Goal: Information Seeking & Learning: Learn about a topic

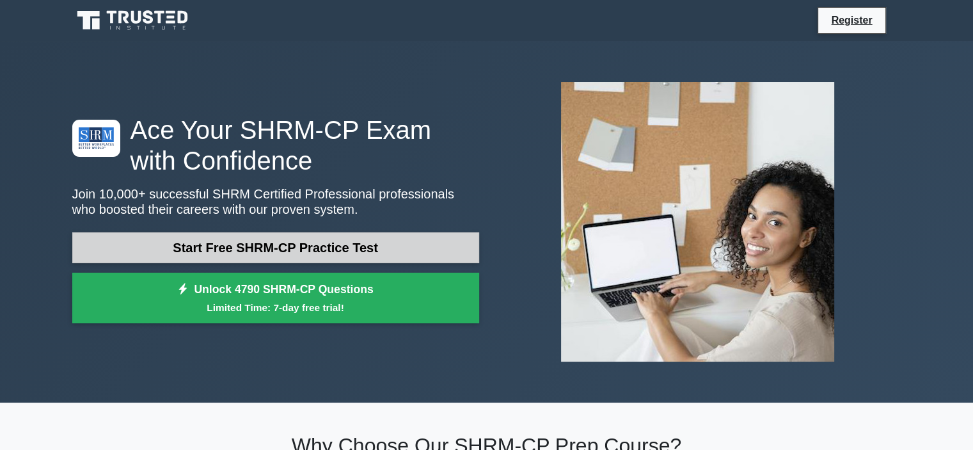
click at [384, 241] on link "Start Free SHRM-CP Practice Test" at bounding box center [275, 247] width 407 height 31
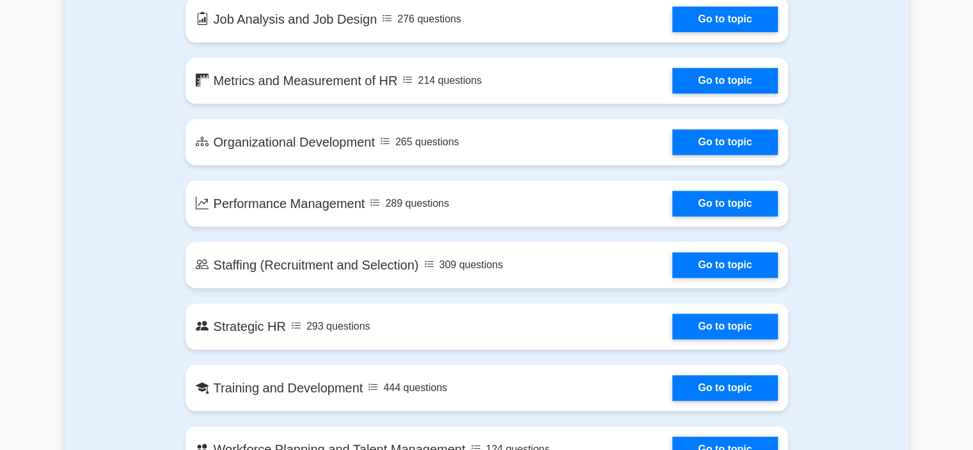
scroll to position [1333, 0]
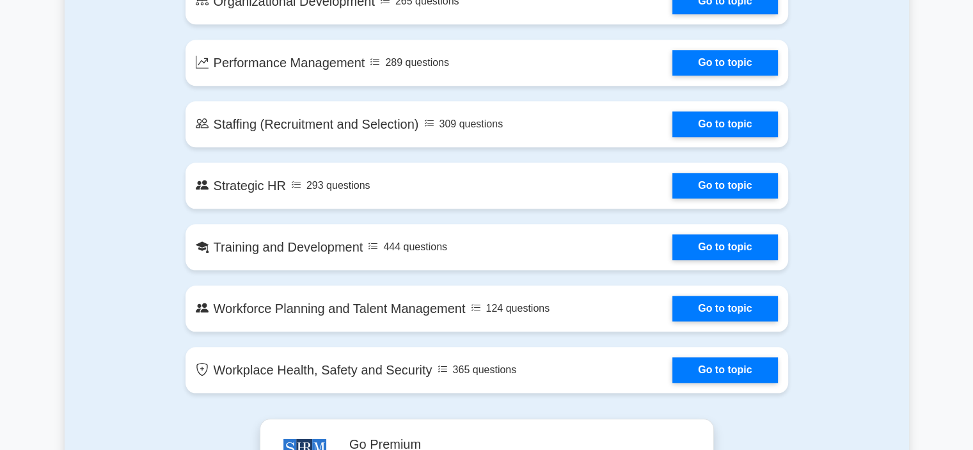
drag, startPoint x: 230, startPoint y: 346, endPoint x: 856, endPoint y: 379, distance: 626.1
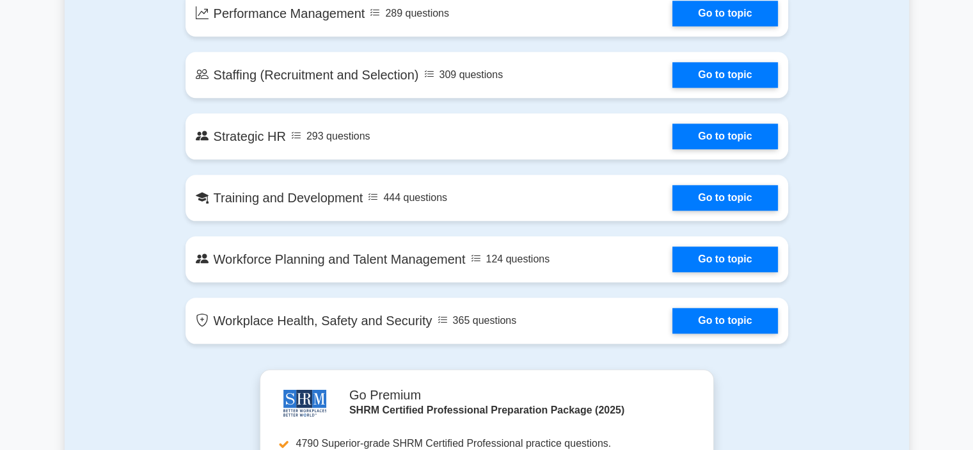
scroll to position [1407, 0]
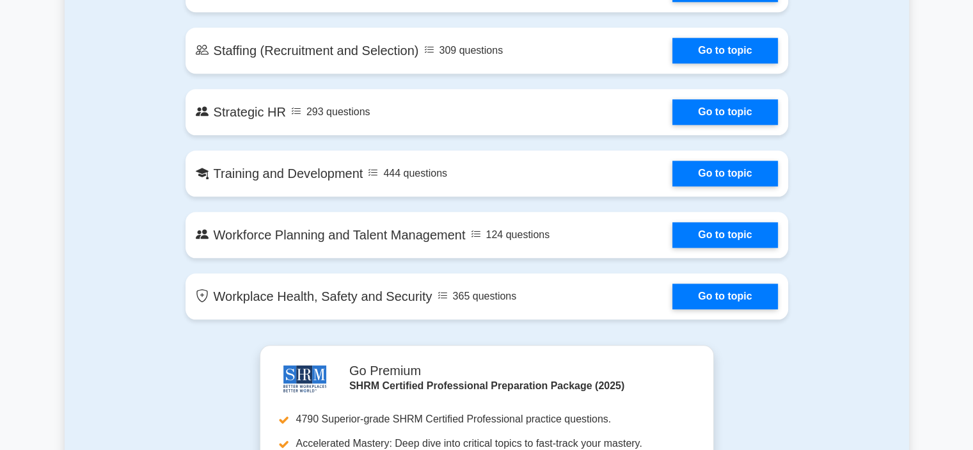
copy div "ange Management 217 questions Go to topic Compensation and Benefits 905 questio…"
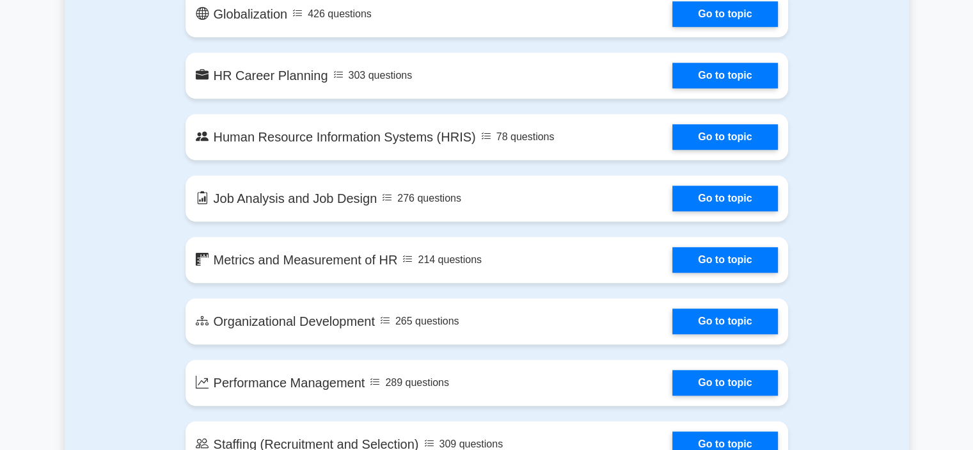
scroll to position [619, 0]
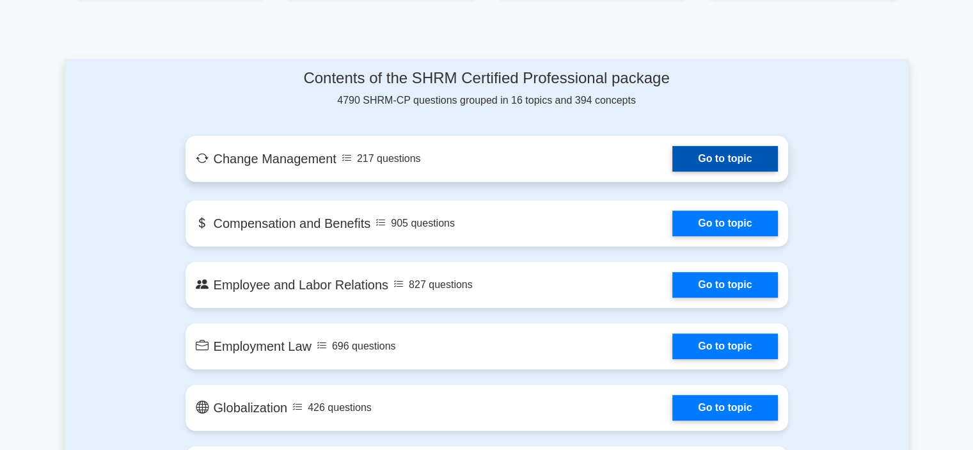
click at [722, 163] on link "Go to topic" at bounding box center [725, 159] width 105 height 26
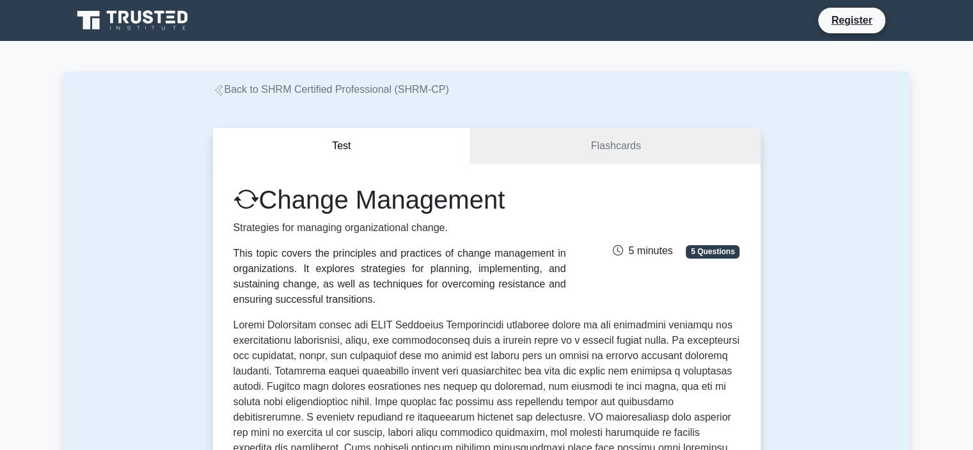
scroll to position [394, 0]
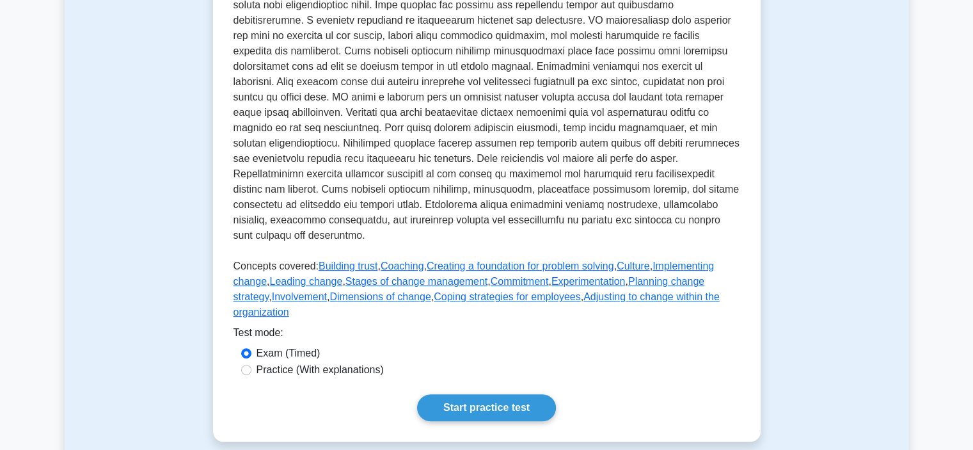
click at [527, 84] on p at bounding box center [487, 85] width 507 height 328
click at [471, 394] on link "Start practice test" at bounding box center [486, 407] width 139 height 27
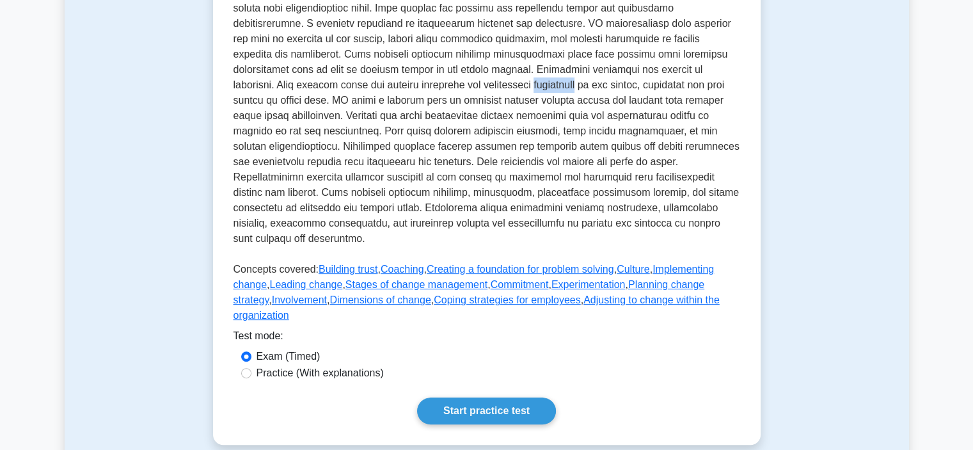
scroll to position [0, 0]
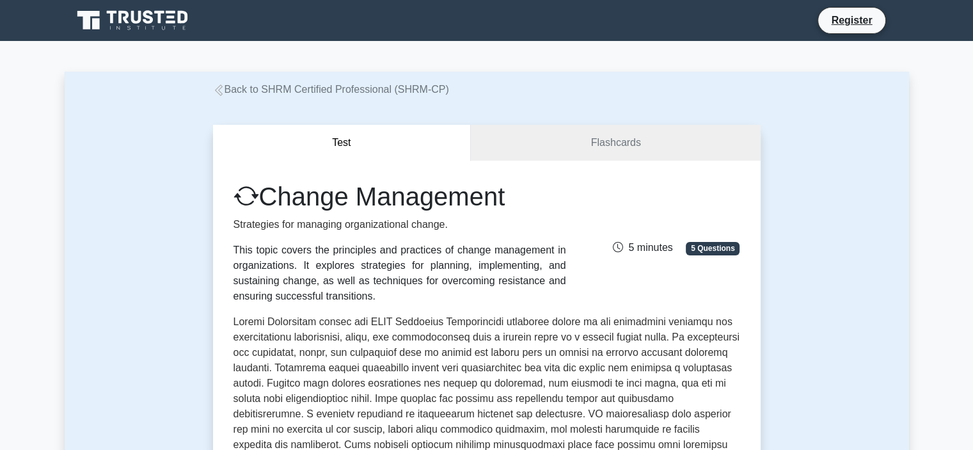
click at [266, 198] on h1 "Change Management" at bounding box center [400, 196] width 333 height 31
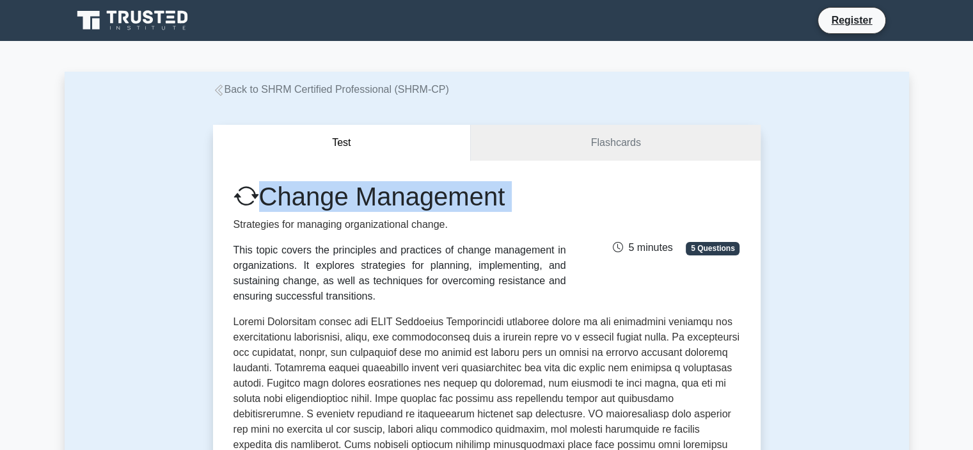
click at [266, 198] on h1 "Change Management" at bounding box center [400, 196] width 333 height 31
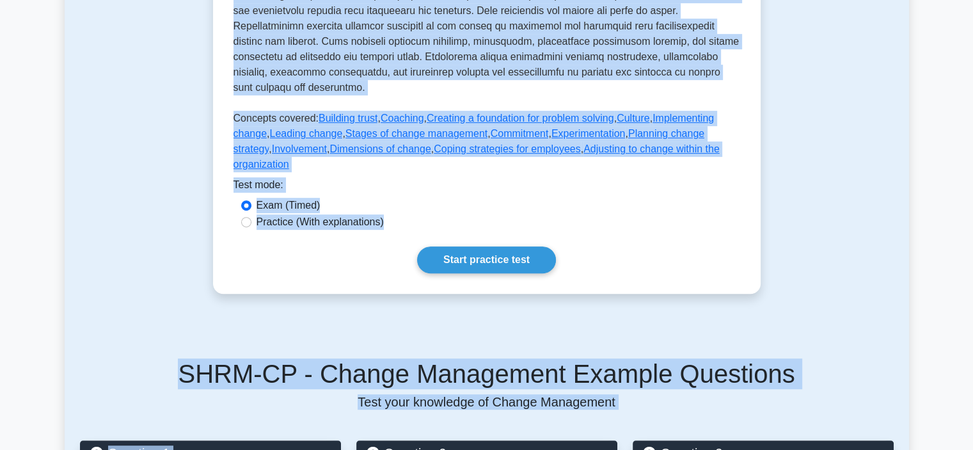
scroll to position [552, 0]
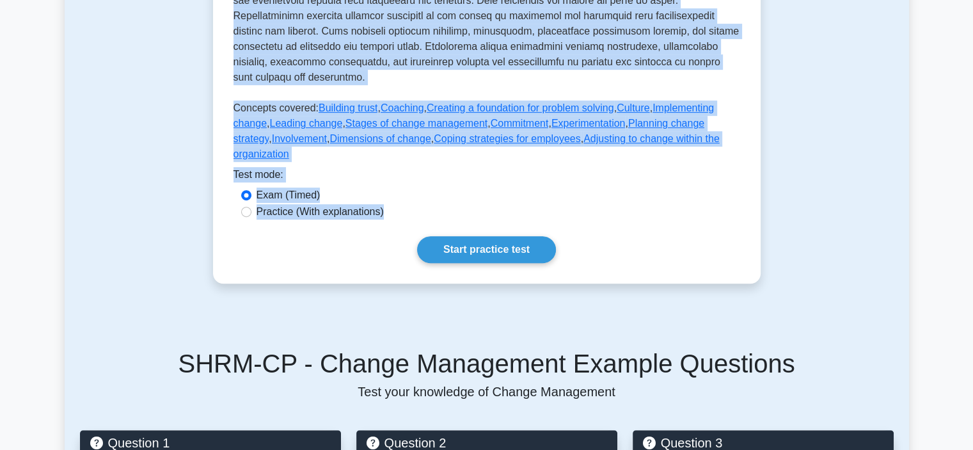
copy div "Change Management Strategies for managing organizational change. This topic cov…"
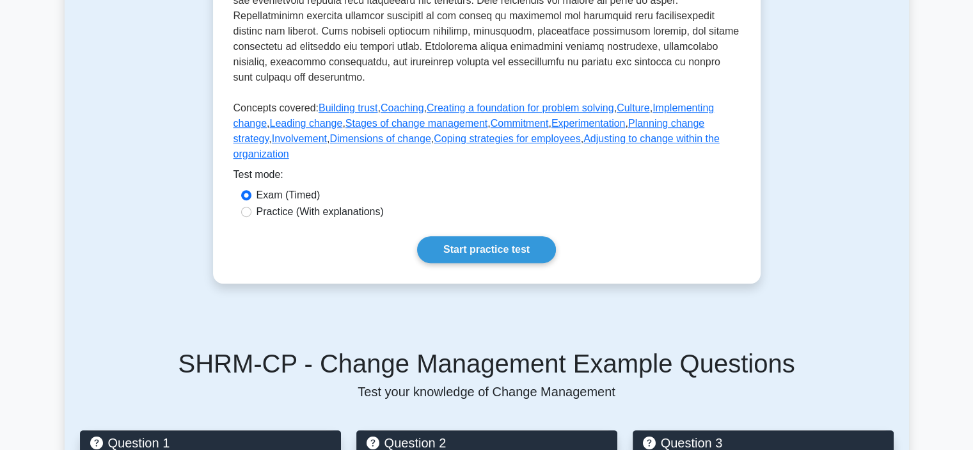
click at [573, 204] on div "Practice (With explanations)" at bounding box center [486, 211] width 491 height 15
click at [504, 236] on link "Start practice test" at bounding box center [486, 249] width 139 height 27
click at [257, 204] on label "Practice (With explanations)" at bounding box center [320, 211] width 127 height 15
click at [251, 207] on input "Practice (With explanations)" at bounding box center [246, 212] width 10 height 10
radio input "true"
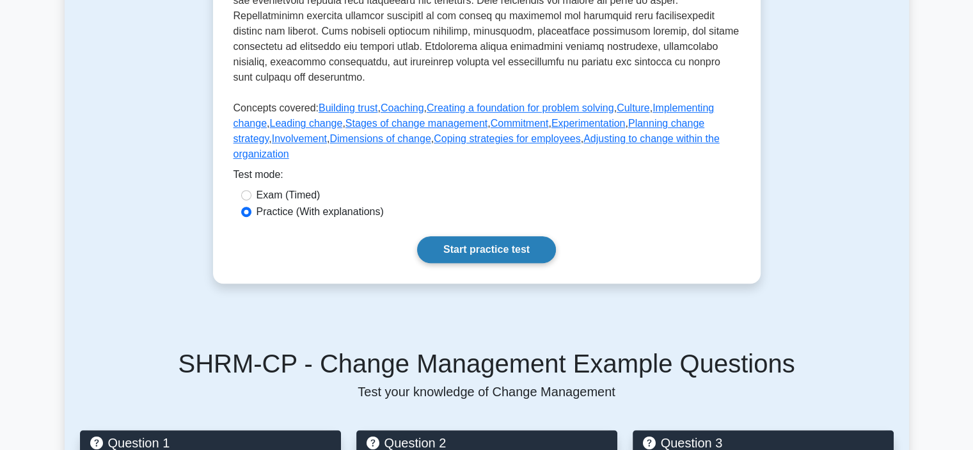
click at [459, 236] on link "Start practice test" at bounding box center [486, 249] width 139 height 27
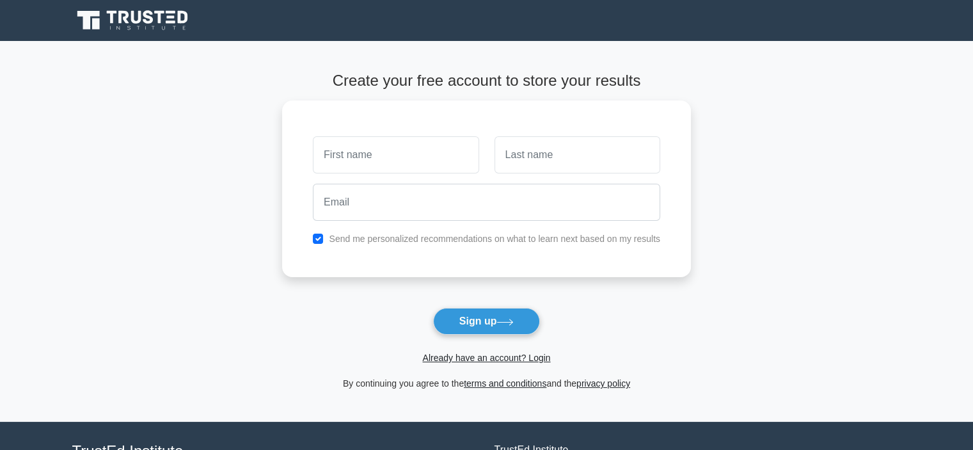
type input "ِ"
